Goal: Information Seeking & Learning: Learn about a topic

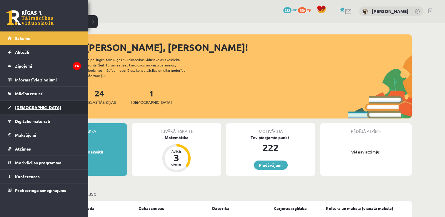
click at [53, 112] on link "[DEMOGRAPHIC_DATA]" at bounding box center [44, 108] width 73 height 14
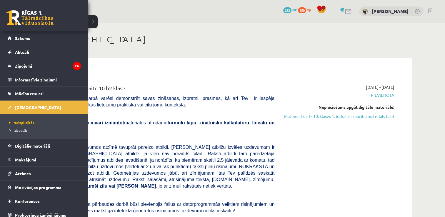
click at [17, 126] on li "Izlabotās" at bounding box center [44, 130] width 75 height 8
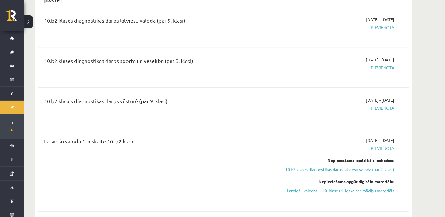
scroll to position [372, 0]
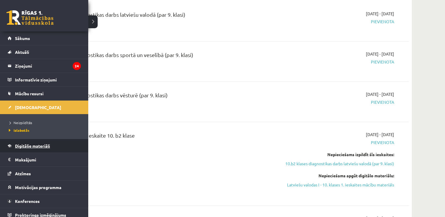
click at [26, 149] on link "Digitālie materiāli" at bounding box center [44, 146] width 73 height 14
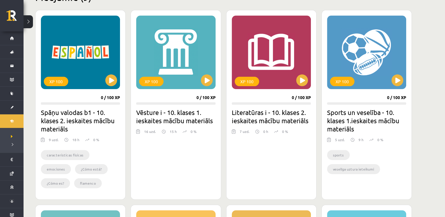
scroll to position [165, 0]
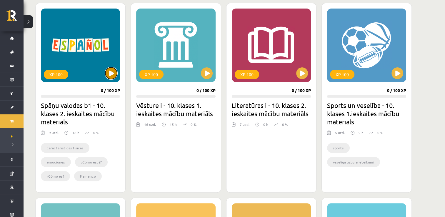
click at [114, 78] on button at bounding box center [111, 73] width 12 height 12
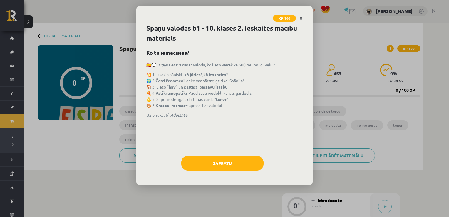
drag, startPoint x: 308, startPoint y: 17, endPoint x: 300, endPoint y: 19, distance: 8.1
click at [300, 19] on div "XP 100" at bounding box center [224, 14] width 176 height 17
click at [300, 19] on icon "Close" at bounding box center [301, 18] width 3 height 4
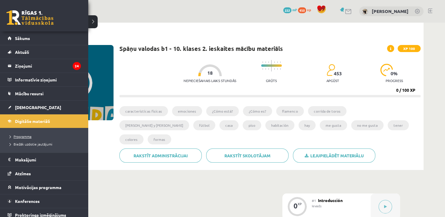
click at [15, 134] on span "Programma" at bounding box center [19, 136] width 24 height 5
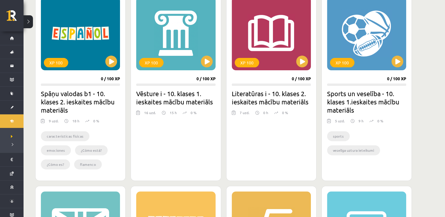
scroll to position [188, 0]
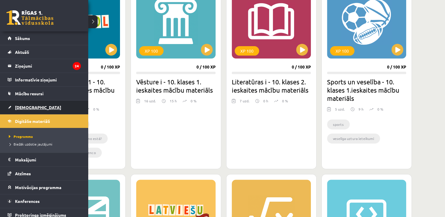
click at [28, 110] on link "[DEMOGRAPHIC_DATA]" at bounding box center [44, 108] width 73 height 14
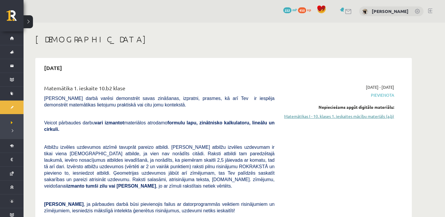
click at [320, 118] on link "Matemātikas I - 10. klases 1. ieskaites mācību materiāls (a,b)" at bounding box center [338, 116] width 111 height 6
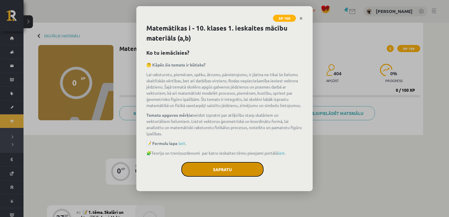
click at [245, 169] on button "Sapratu" at bounding box center [222, 169] width 82 height 15
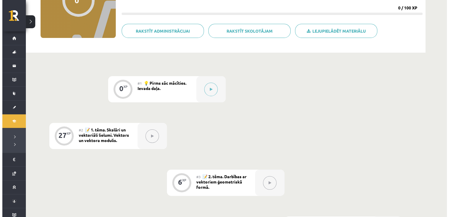
scroll to position [94, 0]
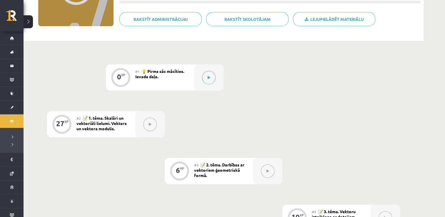
click at [212, 76] on button at bounding box center [209, 78] width 14 height 14
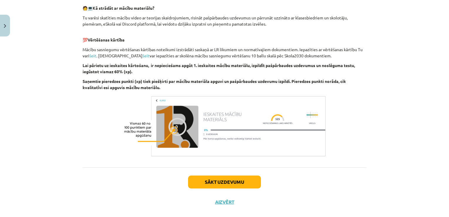
scroll to position [307, 0]
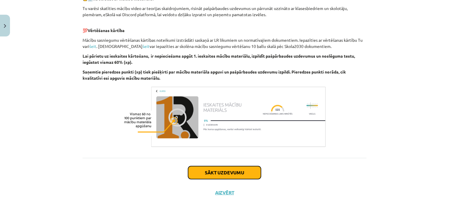
click at [242, 177] on button "Sākt uzdevumu" at bounding box center [224, 172] width 73 height 13
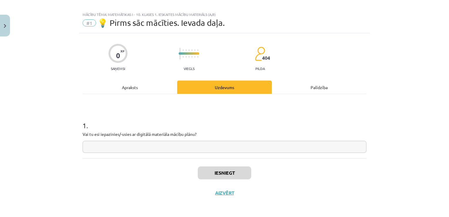
click at [246, 144] on input "text" at bounding box center [225, 147] width 284 height 12
type input "**"
click at [226, 168] on button "Iesniegt" at bounding box center [225, 172] width 54 height 13
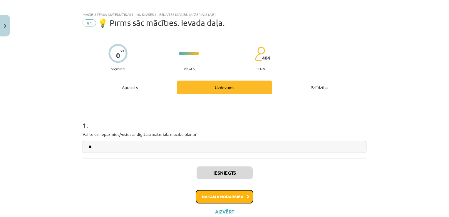
click at [232, 193] on button "Nākamā nodarbība" at bounding box center [225, 197] width 58 height 14
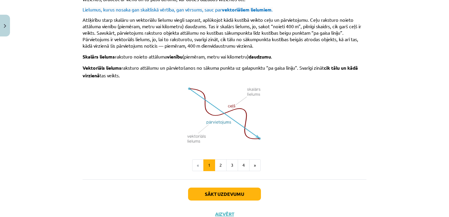
scroll to position [386, 0]
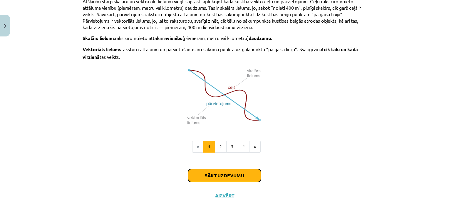
click at [220, 169] on button "Sākt uzdevumu" at bounding box center [224, 175] width 73 height 13
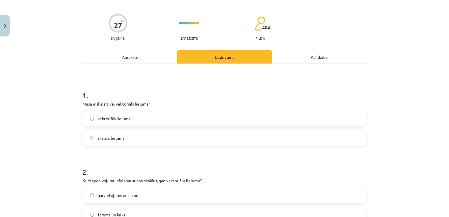
scroll to position [15, 0]
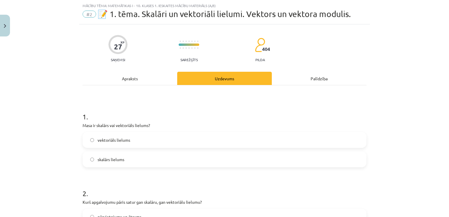
click at [142, 74] on div "Apraksts" at bounding box center [130, 78] width 95 height 13
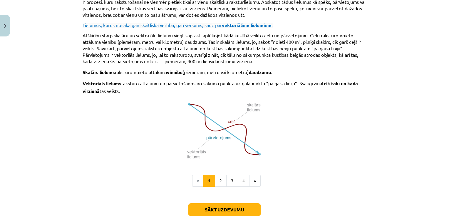
scroll to position [386, 0]
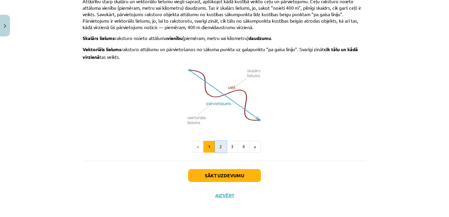
click at [221, 142] on button "2" at bounding box center [221, 147] width 12 height 12
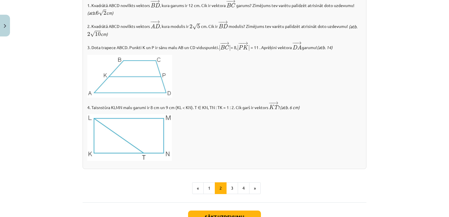
scroll to position [658, 0]
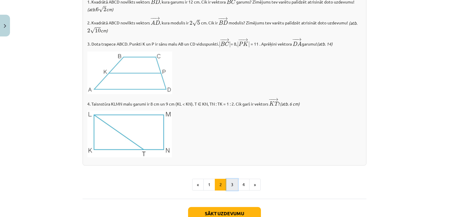
click at [231, 185] on button "3" at bounding box center [232, 185] width 12 height 12
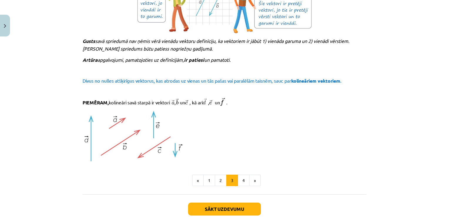
scroll to position [638, 0]
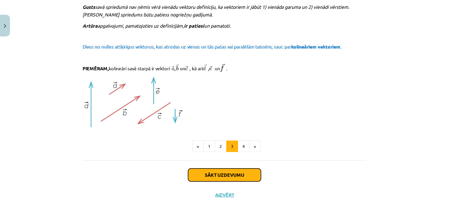
click at [216, 169] on button "Sākt uzdevumu" at bounding box center [224, 175] width 73 height 13
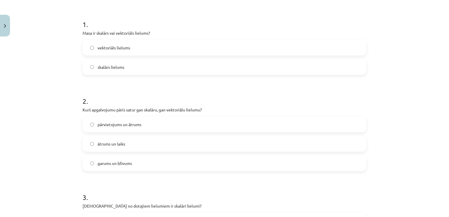
scroll to position [109, 0]
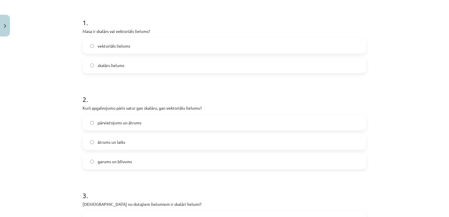
click at [165, 63] on label "skalārs lielums" at bounding box center [224, 65] width 283 height 15
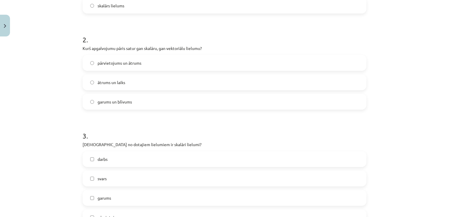
scroll to position [179, 0]
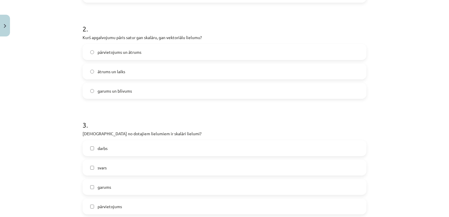
click at [176, 54] on label "pārvietojums un ātrums" at bounding box center [224, 52] width 283 height 15
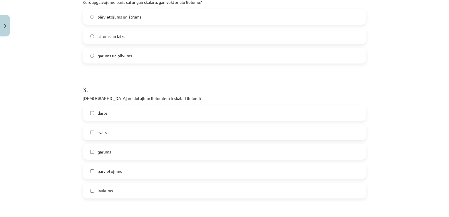
scroll to position [226, 0]
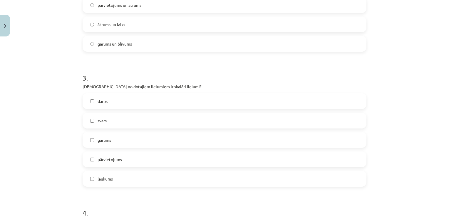
click at [199, 21] on label "ātrums un laiks" at bounding box center [224, 24] width 283 height 15
click at [184, 45] on label "garums un blīvums" at bounding box center [224, 43] width 283 height 15
click at [226, 23] on label "ātrums un laiks" at bounding box center [224, 24] width 283 height 15
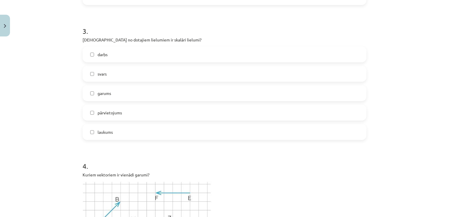
scroll to position [274, 0]
click at [154, 59] on label "darbs" at bounding box center [224, 54] width 283 height 15
click at [144, 75] on label "svars" at bounding box center [224, 73] width 283 height 15
click at [140, 90] on label "garums" at bounding box center [224, 93] width 283 height 15
click at [124, 110] on label "pārvietojums" at bounding box center [224, 112] width 283 height 15
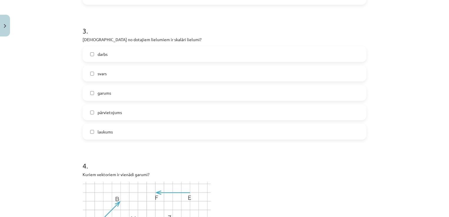
click at [131, 69] on label "svars" at bounding box center [224, 73] width 283 height 15
click at [126, 56] on label "darbs" at bounding box center [224, 54] width 283 height 15
click at [113, 130] on label "laukums" at bounding box center [224, 131] width 283 height 15
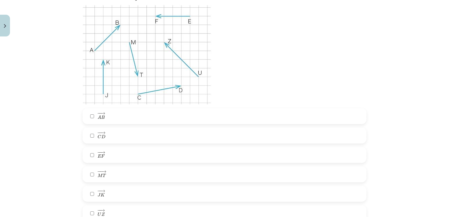
scroll to position [438, 0]
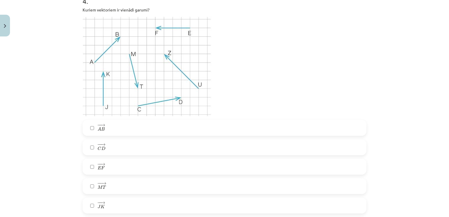
click at [109, 166] on label "− − → E F E F →" at bounding box center [224, 166] width 283 height 15
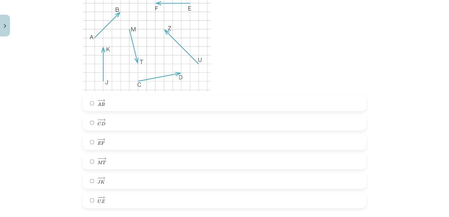
scroll to position [474, 0]
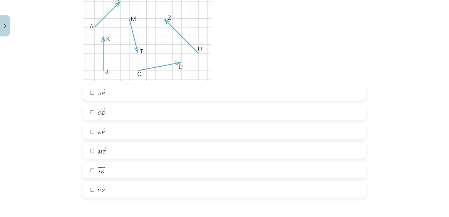
click at [204, 168] on label "− − → J K J K →" at bounding box center [224, 170] width 283 height 15
click at [116, 191] on label "− − → U Z U Z →" at bounding box center [224, 189] width 283 height 15
click at [112, 150] on label "− − → M T M T →" at bounding box center [224, 151] width 283 height 15
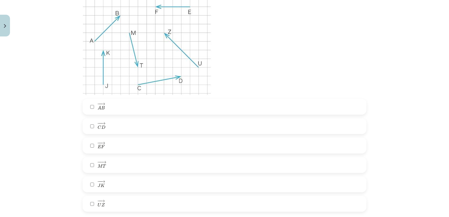
scroll to position [449, 0]
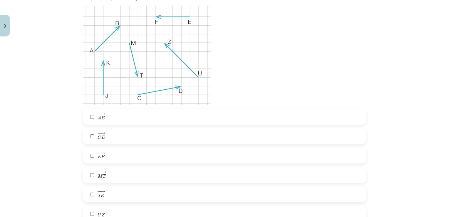
click at [137, 209] on label "− − → U Z U Z →" at bounding box center [224, 213] width 283 height 15
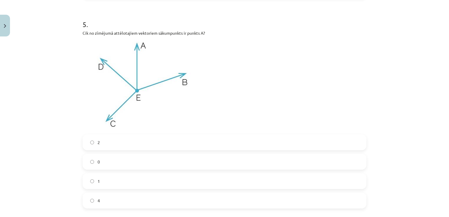
scroll to position [685, 0]
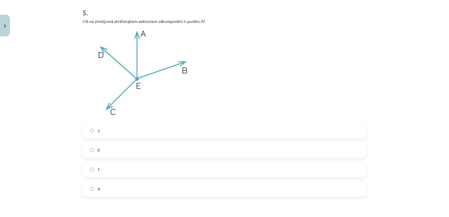
click at [159, 149] on label "0" at bounding box center [224, 150] width 283 height 15
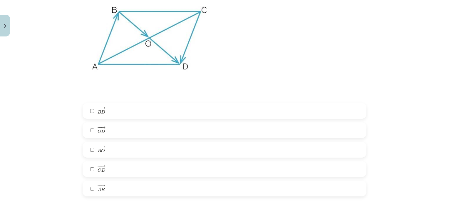
scroll to position [936, 0]
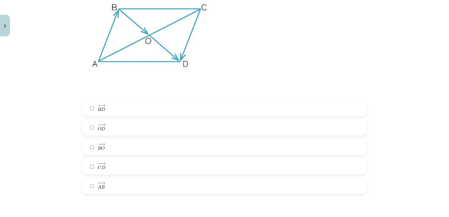
click at [114, 188] on label "− − → A B A B →" at bounding box center [224, 186] width 283 height 15
click at [134, 165] on label "− − → C D C D →" at bounding box center [224, 166] width 283 height 15
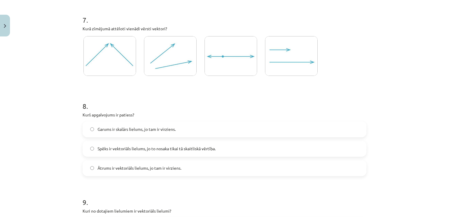
scroll to position [1148, 0]
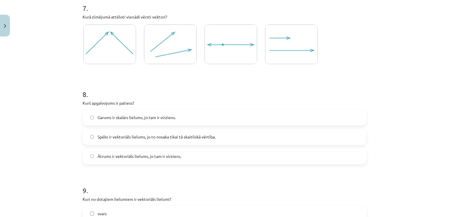
click at [297, 61] on img at bounding box center [291, 44] width 53 height 40
click at [224, 137] on label "Spēks ir vektoriāls lielums, jo to nosaka tikai tā skaitliskā vērtība." at bounding box center [224, 137] width 283 height 15
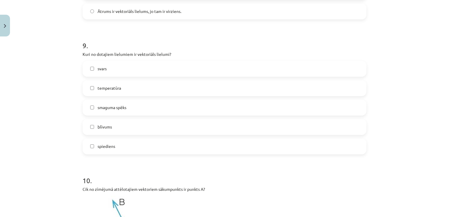
scroll to position [1308, 0]
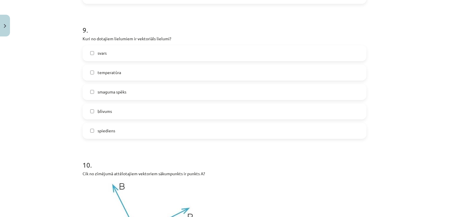
click at [139, 52] on label "svars" at bounding box center [224, 53] width 283 height 15
click at [128, 75] on label "temperatūra" at bounding box center [224, 72] width 283 height 15
drag, startPoint x: 117, startPoint y: 129, endPoint x: 131, endPoint y: 112, distance: 22.1
click at [131, 112] on div "svars temperatūra smaguma spēks blīvums spiediens" at bounding box center [225, 92] width 284 height 94
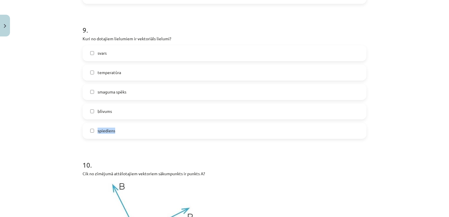
click at [131, 112] on label "blīvums" at bounding box center [224, 111] width 283 height 15
click at [128, 124] on label "spiediens" at bounding box center [224, 131] width 283 height 15
click at [135, 118] on label "blīvums" at bounding box center [224, 111] width 283 height 15
click at [123, 134] on label "spiediens" at bounding box center [224, 131] width 283 height 15
click at [156, 91] on label "smaguma spēks" at bounding box center [224, 92] width 283 height 15
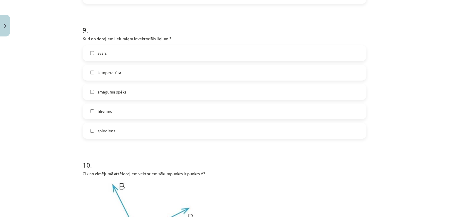
click at [138, 128] on label "spiediens" at bounding box center [224, 131] width 283 height 15
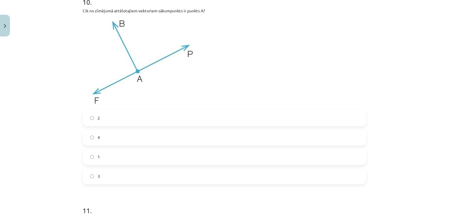
scroll to position [1477, 0]
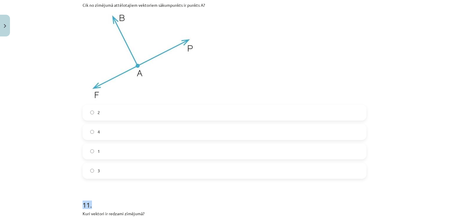
drag, startPoint x: 118, startPoint y: 179, endPoint x: 123, endPoint y: 176, distance: 6.2
click at [123, 176] on label "3" at bounding box center [224, 171] width 283 height 15
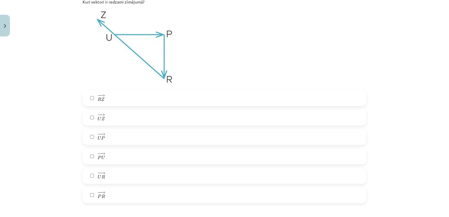
scroll to position [1700, 0]
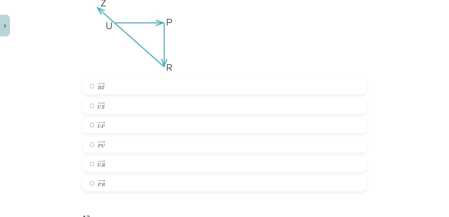
click at [132, 105] on label "− − → U Z U Z →" at bounding box center [224, 106] width 283 height 15
click at [139, 86] on label "− − → R Z R Z →" at bounding box center [224, 86] width 283 height 15
click at [116, 185] on label "− − → P R P R →" at bounding box center [224, 183] width 283 height 15
click at [103, 124] on label "− − → U P U P →" at bounding box center [224, 125] width 283 height 15
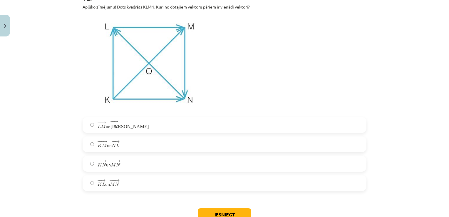
scroll to position [1920, 0]
click at [146, 126] on label "− − → L M L M → un − − → К N К N →" at bounding box center [224, 124] width 283 height 15
click at [224, 212] on button "Iesniegt" at bounding box center [225, 214] width 54 height 13
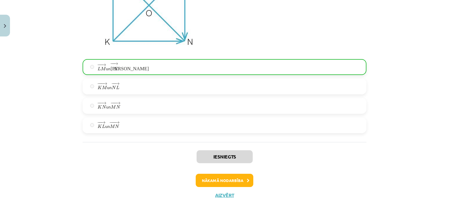
scroll to position [1979, 0]
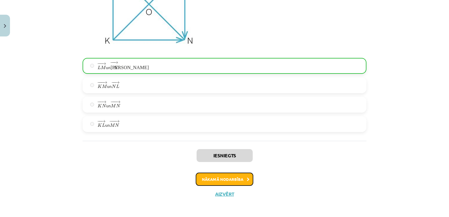
click at [231, 173] on button "Nākamā nodarbība" at bounding box center [225, 180] width 58 height 14
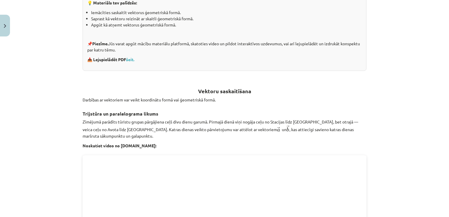
scroll to position [15, 0]
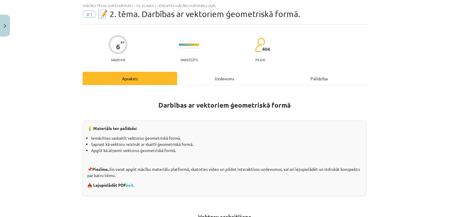
click at [231, 172] on p "📌 Piezīme. Jūs varat apgūt mācību materiālu platformā, skatoties video un pildo…" at bounding box center [224, 172] width 275 height 12
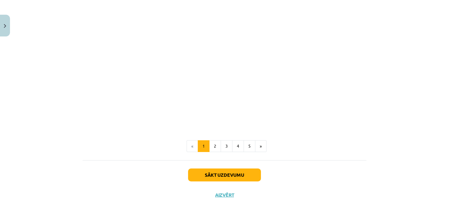
scroll to position [900, 0]
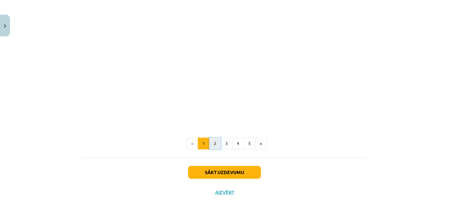
click at [216, 144] on button "2" at bounding box center [215, 144] width 12 height 12
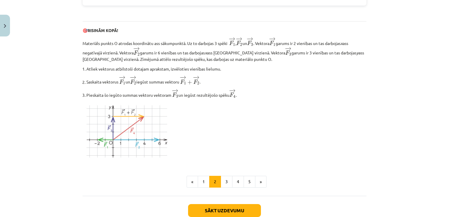
scroll to position [697, 0]
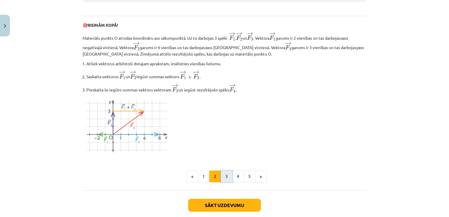
click at [221, 179] on button "3" at bounding box center [227, 177] width 12 height 12
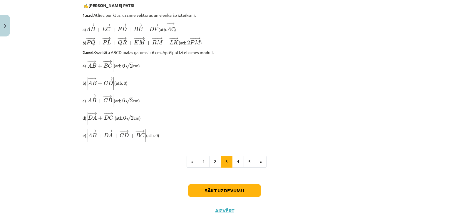
scroll to position [505, 0]
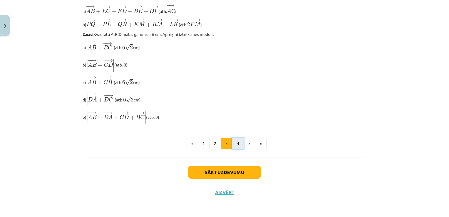
click at [240, 145] on button "4" at bounding box center [238, 144] width 12 height 12
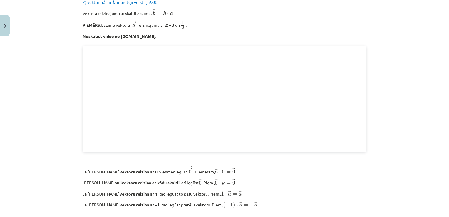
scroll to position [164, 0]
